Goal: Use online tool/utility: Utilize a website feature to perform a specific function

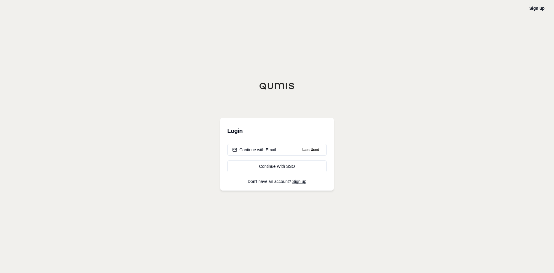
drag, startPoint x: 530, startPoint y: 1, endPoint x: 399, endPoint y: 93, distance: 160.3
click at [401, 92] on div "Sign up Login Continue with Email Last Used Continue With SSO Don't have an acc…" at bounding box center [277, 136] width 554 height 273
click at [257, 151] on div "Continue with Email" at bounding box center [254, 150] width 44 height 6
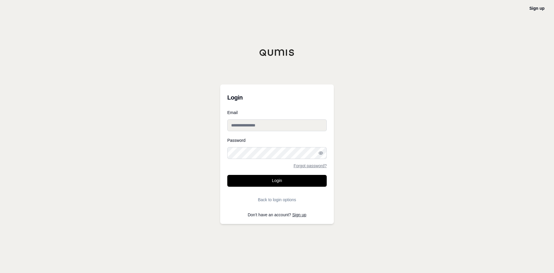
type input "**********"
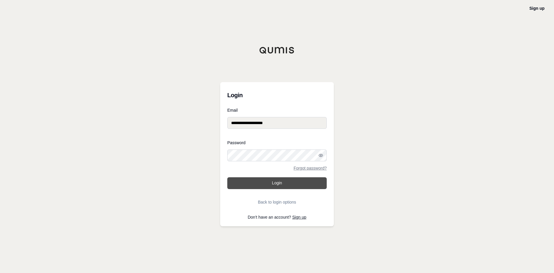
click at [287, 184] on button "Login" at bounding box center [276, 183] width 99 height 12
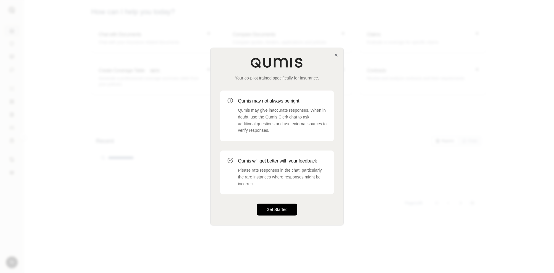
click at [283, 211] on button "Get Started" at bounding box center [277, 210] width 40 height 12
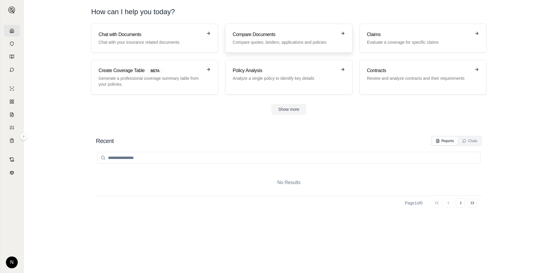
click at [263, 37] on h3 "Compare Documents" at bounding box center [284, 34] width 104 height 7
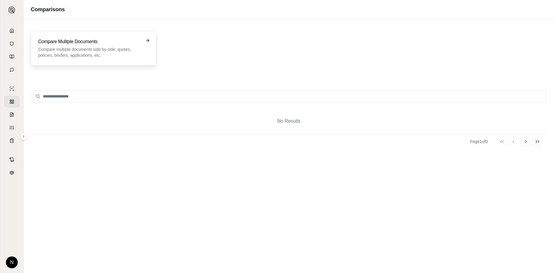
click at [114, 55] on p "Compare multiple documents side by side: quotes, policies, binders, application…" at bounding box center [89, 52] width 102 height 12
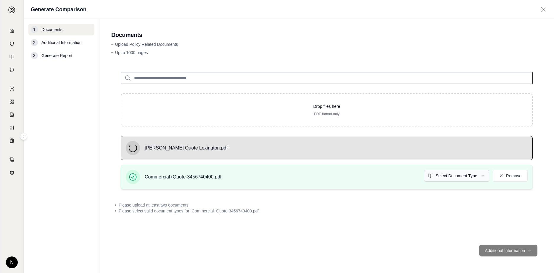
click at [484, 180] on html "N Generate Comparison 1 Documents 2 Additional Information 3 Generate Report Do…" at bounding box center [277, 136] width 554 height 273
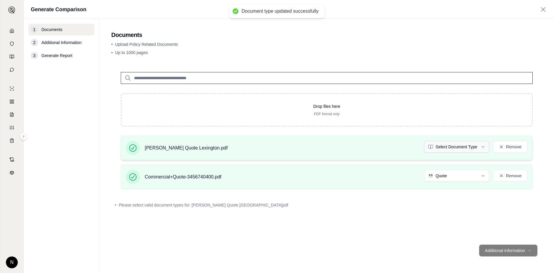
click at [481, 146] on html "Document type updated successfully N Generate Comparison 1 Documents 2 Addition…" at bounding box center [277, 136] width 554 height 273
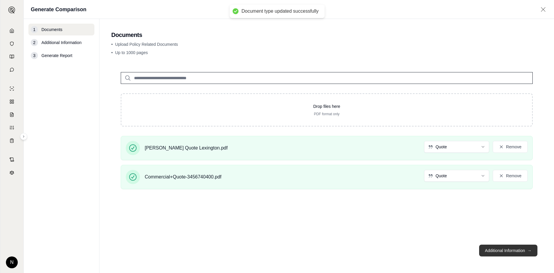
click at [509, 251] on button "Additional Information →" at bounding box center [508, 251] width 58 height 12
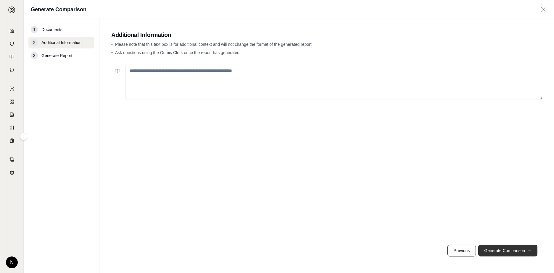
click at [500, 252] on button "Generate Comparison →" at bounding box center [507, 251] width 59 height 12
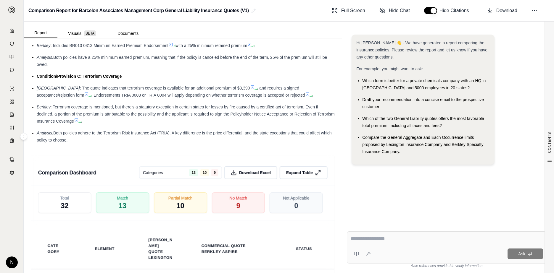
scroll to position [1183, 0]
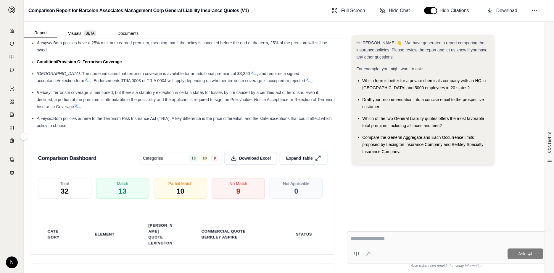
click at [534, 75] on div "Hi [PERSON_NAME] 👋 - We have generated a report comparing the insurance policie…" at bounding box center [446, 102] width 190 height 135
click at [534, 130] on div "Hi [PERSON_NAME] 👋 - We have generated a report comparing the insurance policie…" at bounding box center [446, 102] width 190 height 135
